Goal: Task Accomplishment & Management: Use online tool/utility

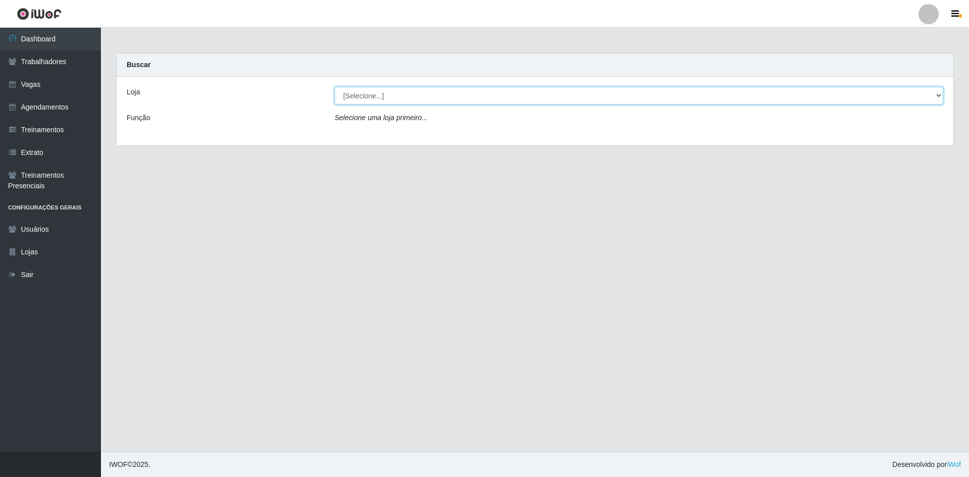
click at [419, 95] on select "[Selecione...] [GEOGRAPHIC_DATA] - [GEOGRAPHIC_DATA] - [GEOGRAPHIC_DATA] - [GEO…" at bounding box center [639, 96] width 608 height 18
select select "505"
click at [335, 87] on select "[Selecione...] [GEOGRAPHIC_DATA] - [GEOGRAPHIC_DATA] - [GEOGRAPHIC_DATA] - [GEO…" at bounding box center [639, 96] width 608 height 18
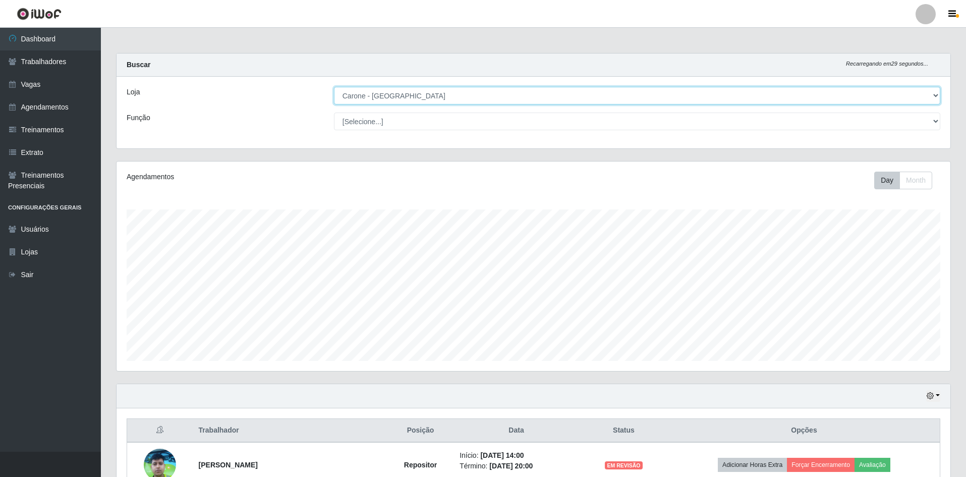
scroll to position [193, 0]
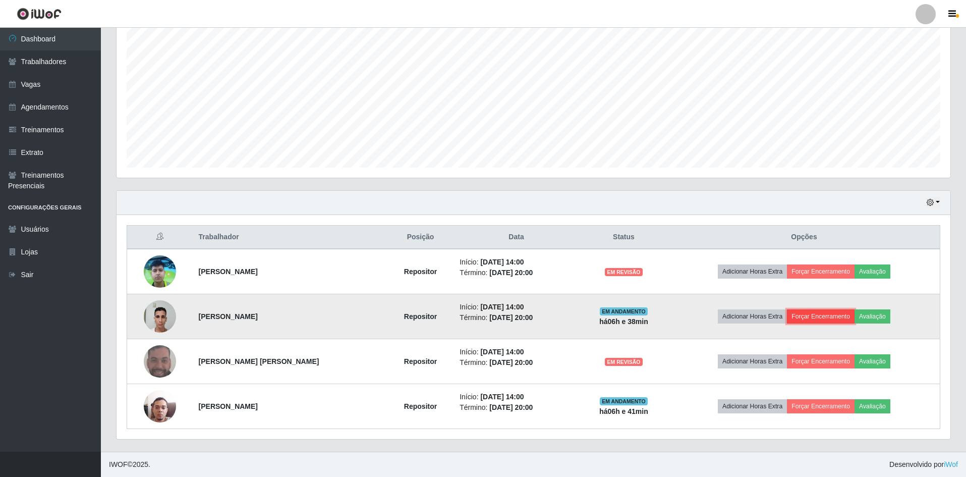
click at [840, 311] on button "Forçar Encerramento" at bounding box center [821, 316] width 68 height 14
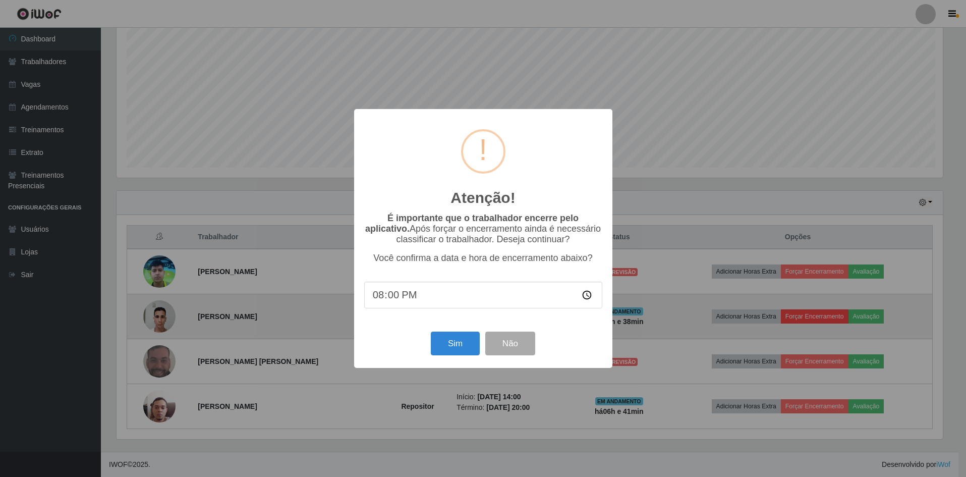
scroll to position [209, 829]
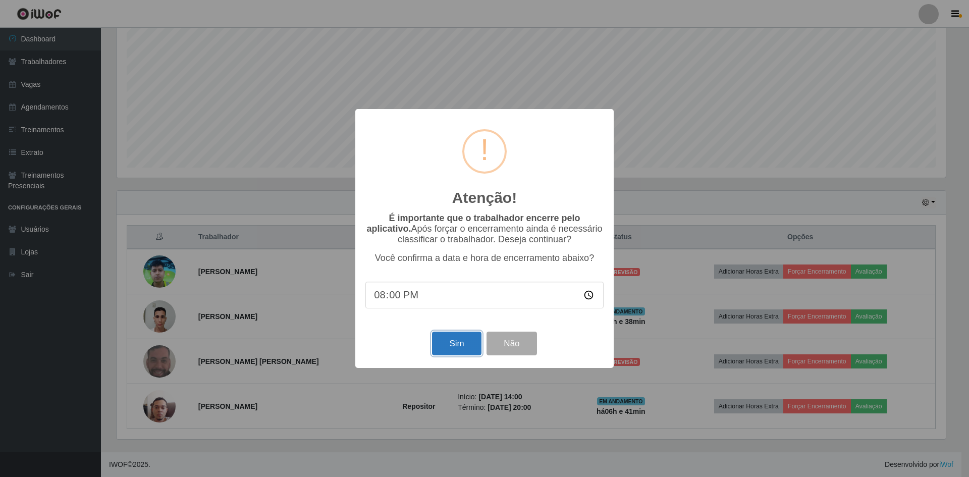
click at [449, 345] on button "Sim" at bounding box center [456, 343] width 49 height 24
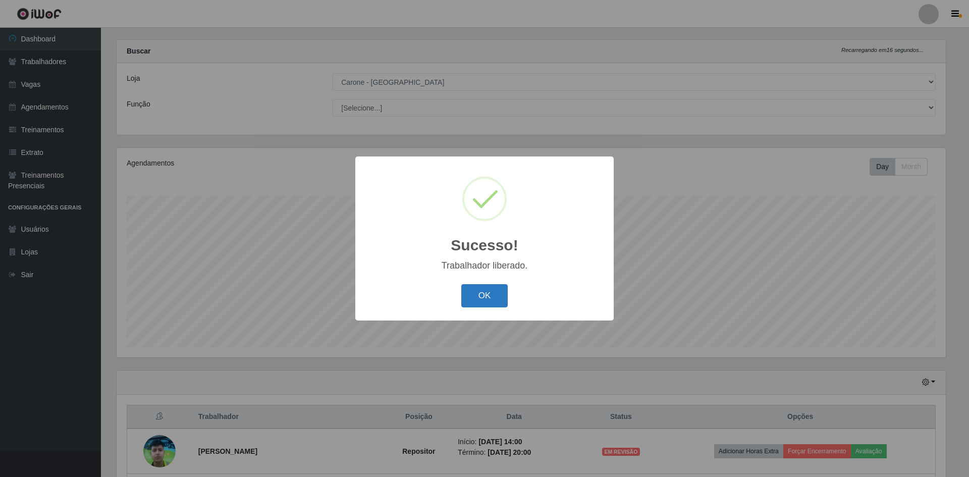
click at [498, 299] on button "OK" at bounding box center [484, 296] width 47 height 24
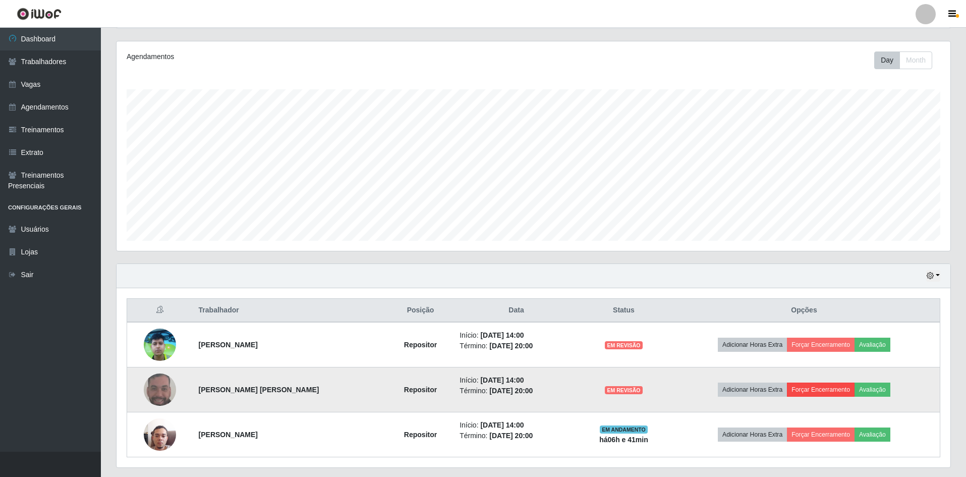
scroll to position [148, 0]
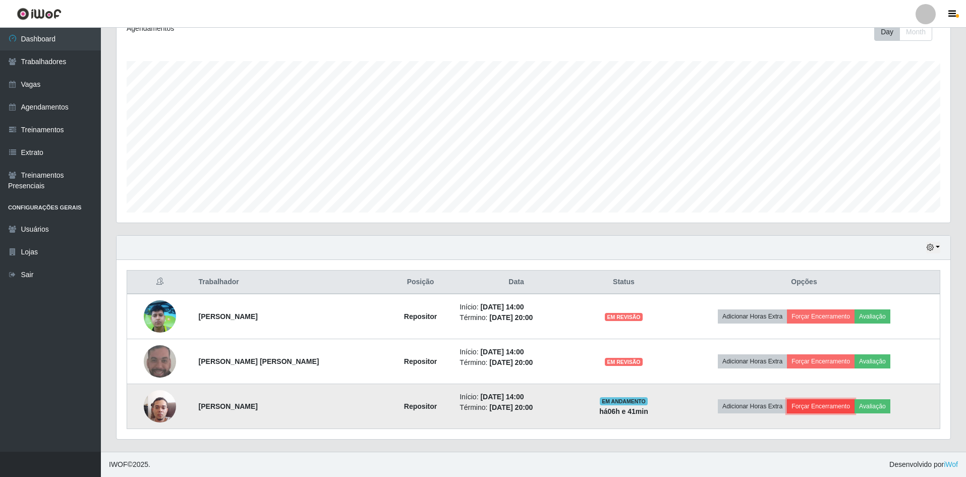
click at [837, 408] on button "Forçar Encerramento" at bounding box center [821, 406] width 68 height 14
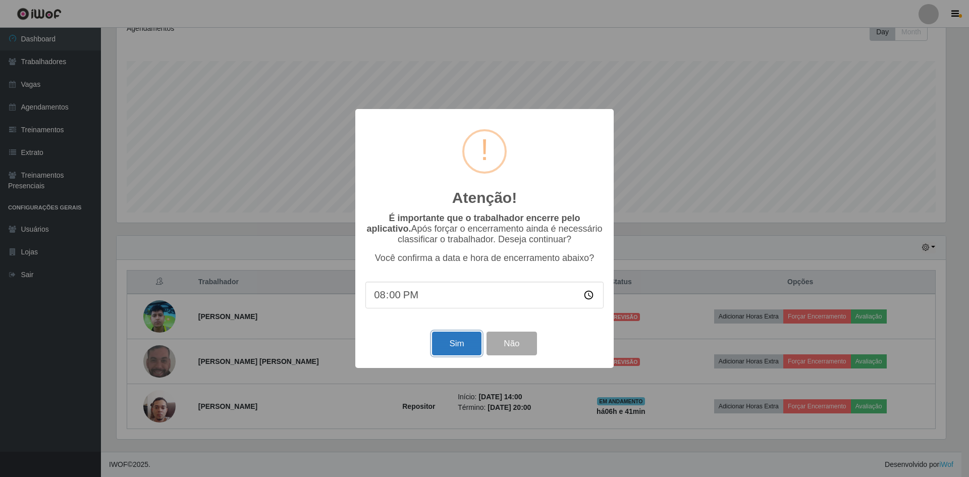
click at [451, 346] on button "Sim" at bounding box center [456, 343] width 49 height 24
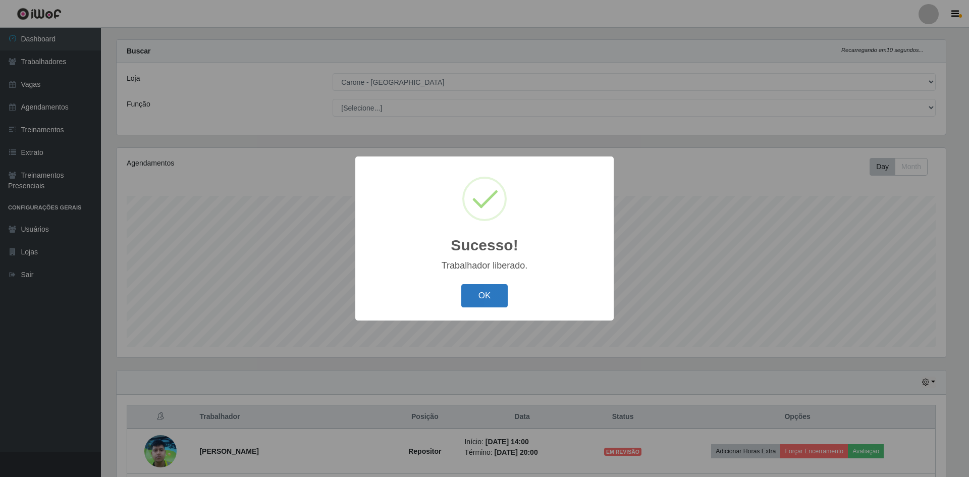
click at [499, 306] on button "OK" at bounding box center [484, 296] width 47 height 24
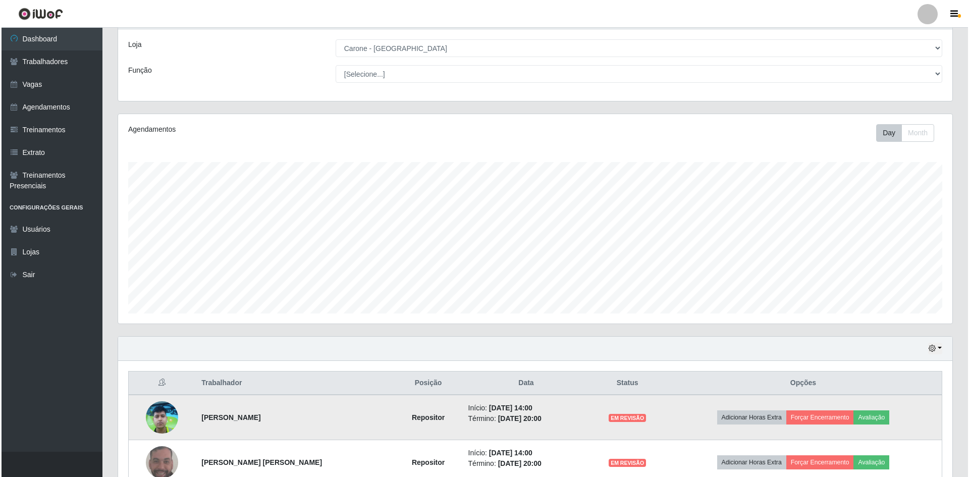
scroll to position [103, 0]
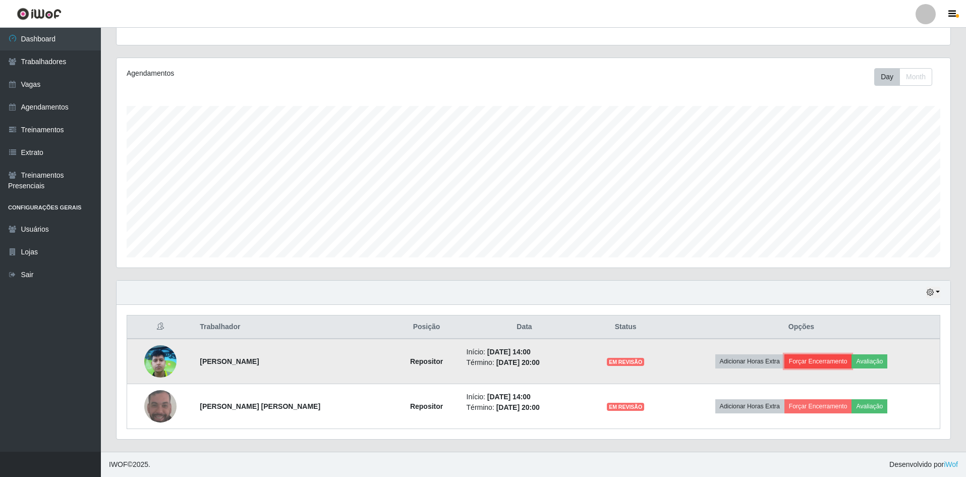
click at [830, 365] on button "Forçar Encerramento" at bounding box center [819, 361] width 68 height 14
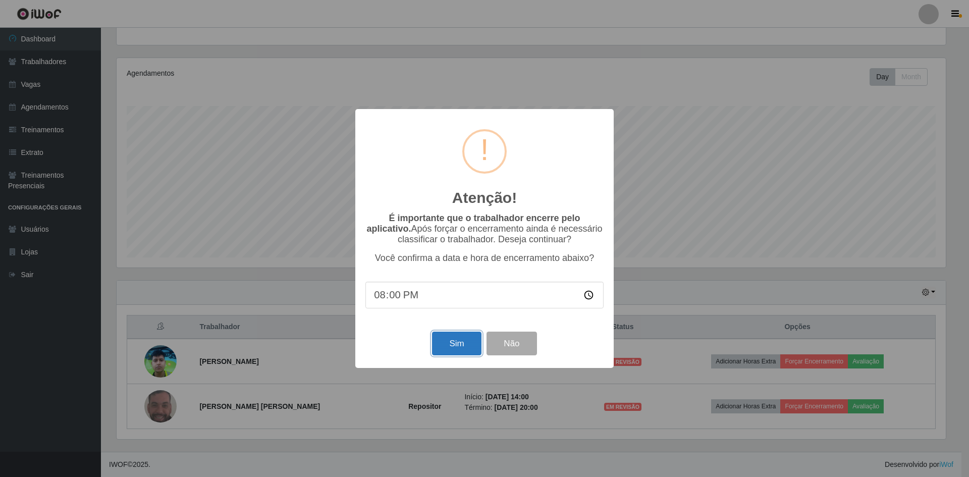
click at [470, 349] on button "Sim" at bounding box center [456, 343] width 49 height 24
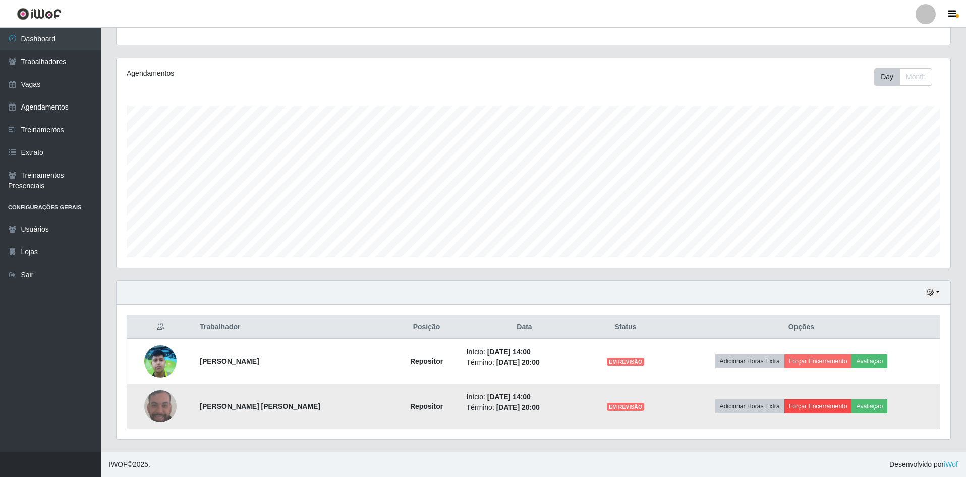
scroll to position [0, 0]
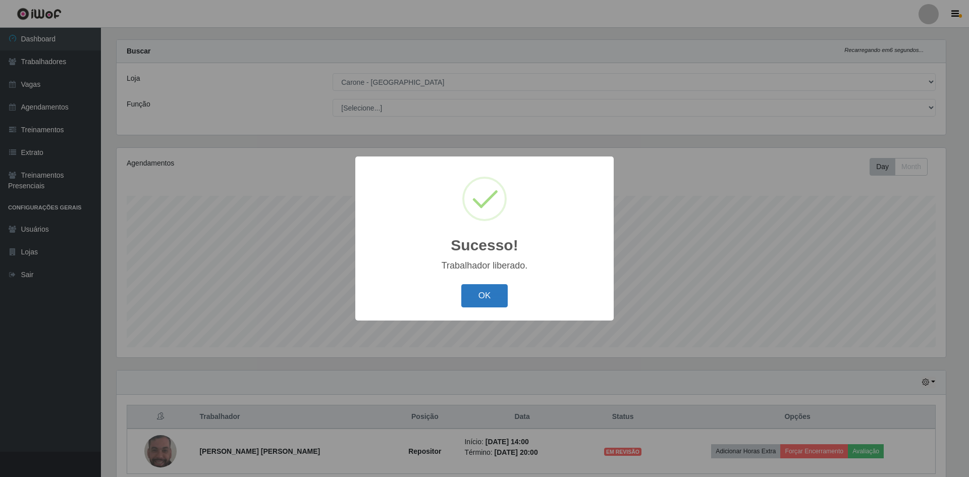
click at [498, 307] on button "OK" at bounding box center [484, 296] width 47 height 24
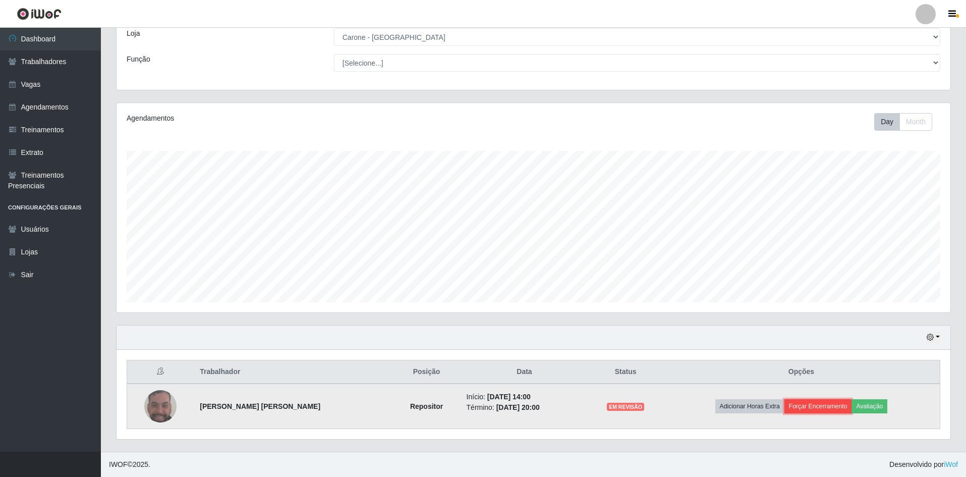
click at [834, 408] on button "Forçar Encerramento" at bounding box center [819, 406] width 68 height 14
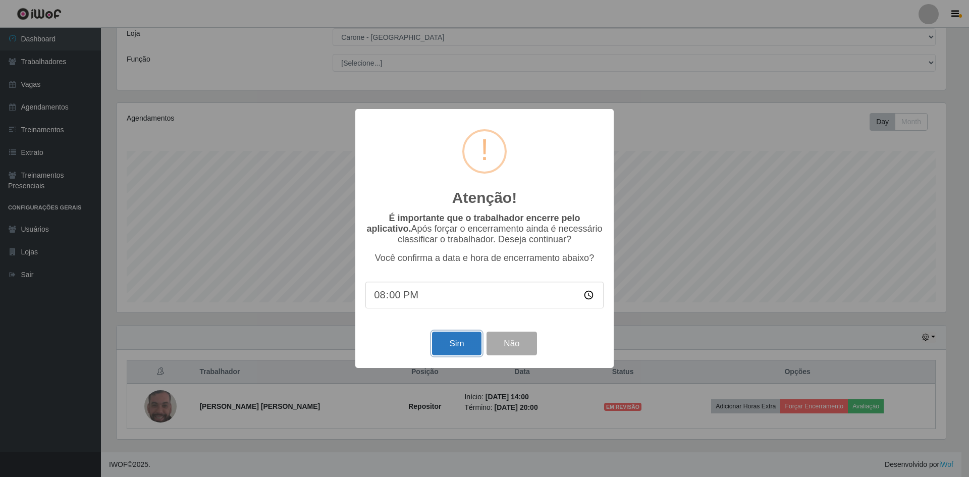
click at [461, 352] on button "Sim" at bounding box center [456, 343] width 49 height 24
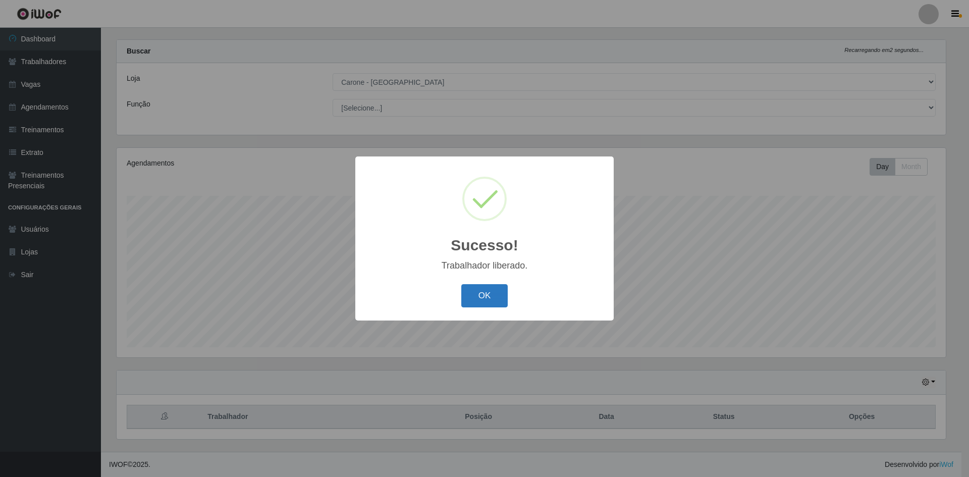
click at [486, 294] on button "OK" at bounding box center [484, 296] width 47 height 24
